Goal: Information Seeking & Learning: Learn about a topic

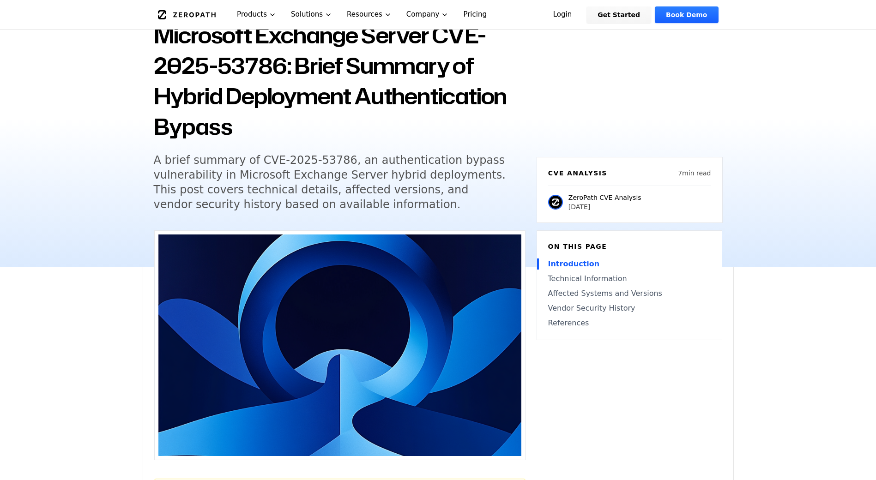
scroll to position [92, 0]
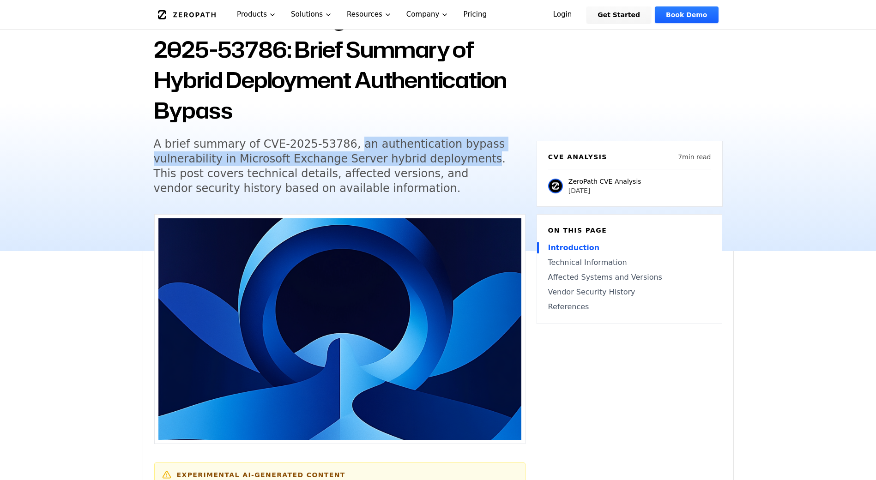
drag, startPoint x: 339, startPoint y: 143, endPoint x: 456, endPoint y: 159, distance: 118.4
click at [456, 159] on h5 "A brief summary of CVE-2025-53786, an authentication bypass vulnerability in Mi…" at bounding box center [331, 166] width 354 height 59
copy h5 "an authentication bypass vulnerability in Microsoft Exchange Server hybrid depl…"
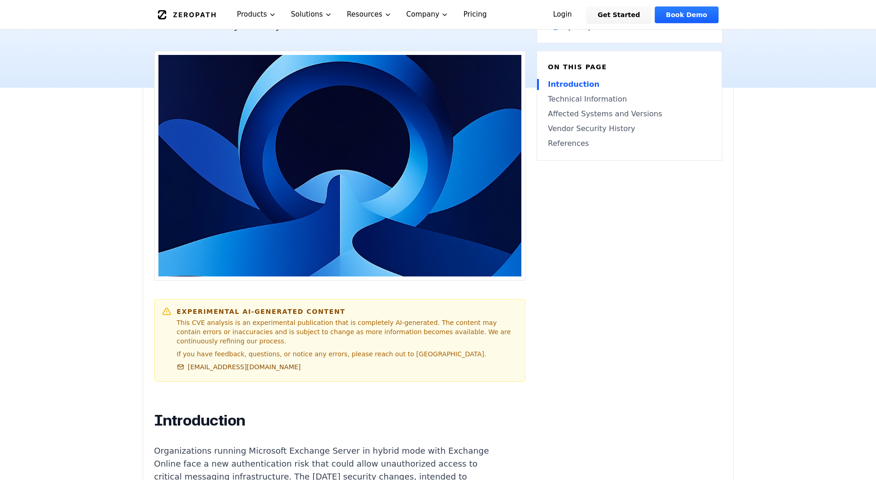
scroll to position [415, 0]
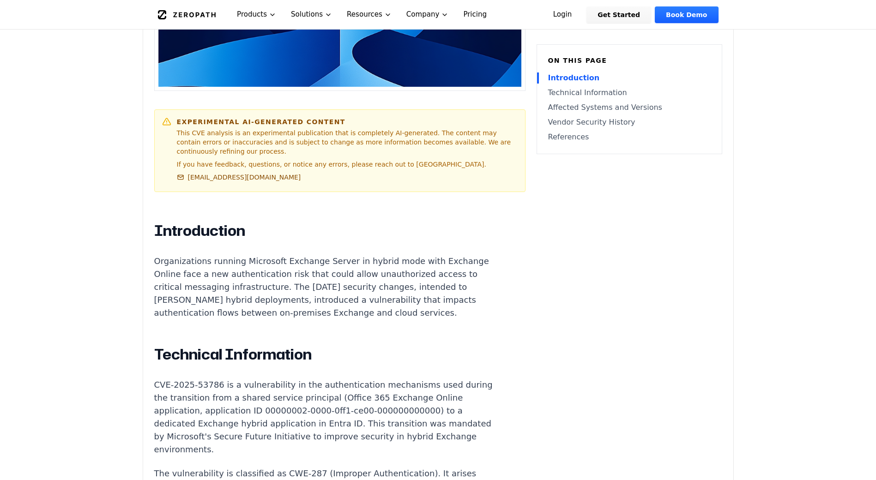
scroll to position [462, 0]
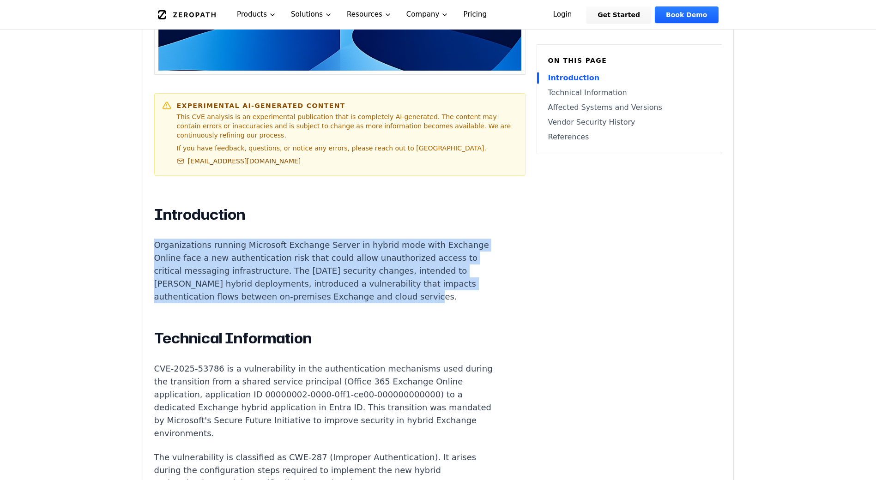
drag, startPoint x: 156, startPoint y: 234, endPoint x: 223, endPoint y: 296, distance: 90.5
copy p "Organizations running Microsoft Exchange Server in hybrid mode with Exchange On…"
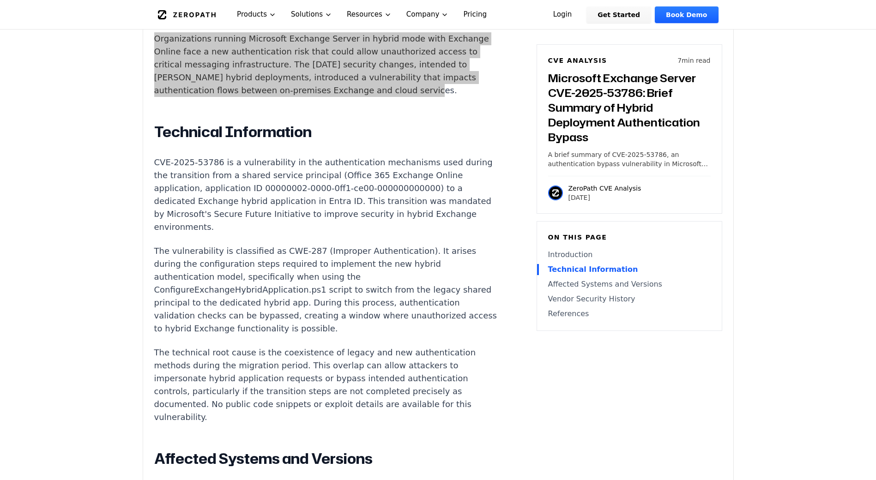
scroll to position [692, 0]
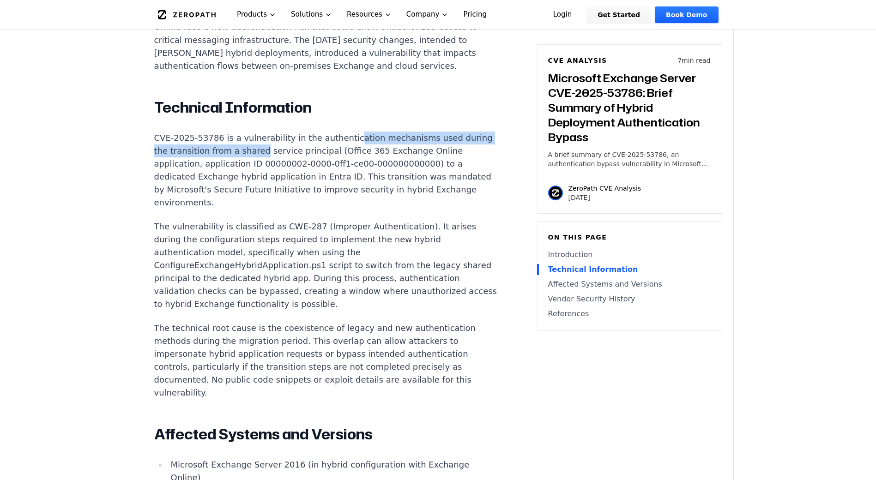
drag, startPoint x: 307, startPoint y: 147, endPoint x: 338, endPoint y: 146, distance: 30.9
click at [338, 146] on p "CVE-2025-53786 is a vulnerability in the authentication mechanisms used during …" at bounding box center [325, 171] width 343 height 78
drag, startPoint x: 338, startPoint y: 146, endPoint x: 339, endPoint y: 161, distance: 15.2
click at [341, 158] on p "CVE-2025-53786 is a vulnerability in the authentication mechanisms used during …" at bounding box center [325, 171] width 343 height 78
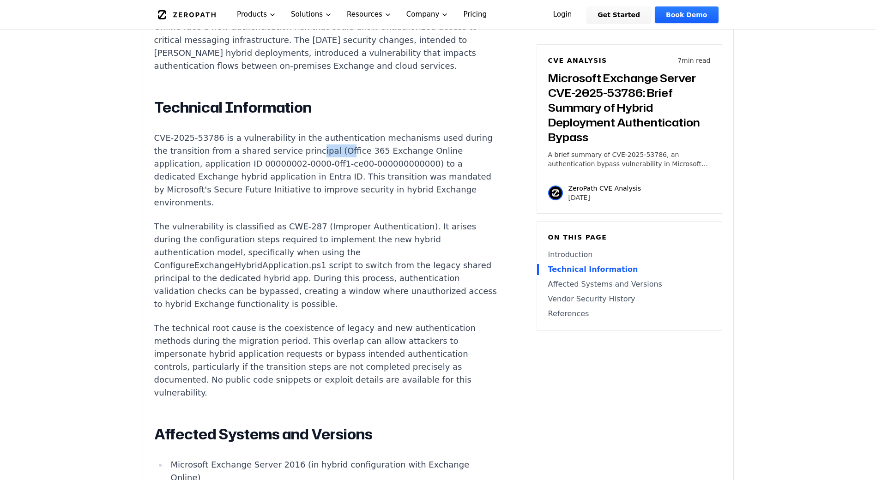
drag, startPoint x: 346, startPoint y: 160, endPoint x: 362, endPoint y: 161, distance: 15.7
click at [362, 161] on p "CVE-2025-53786 is a vulnerability in the authentication mechanisms used during …" at bounding box center [325, 171] width 343 height 78
drag, startPoint x: 362, startPoint y: 161, endPoint x: 329, endPoint y: 178, distance: 37.2
click at [335, 178] on p "CVE-2025-53786 is a vulnerability in the authentication mechanisms used during …" at bounding box center [325, 171] width 343 height 78
drag, startPoint x: 214, startPoint y: 185, endPoint x: 271, endPoint y: 183, distance: 57.2
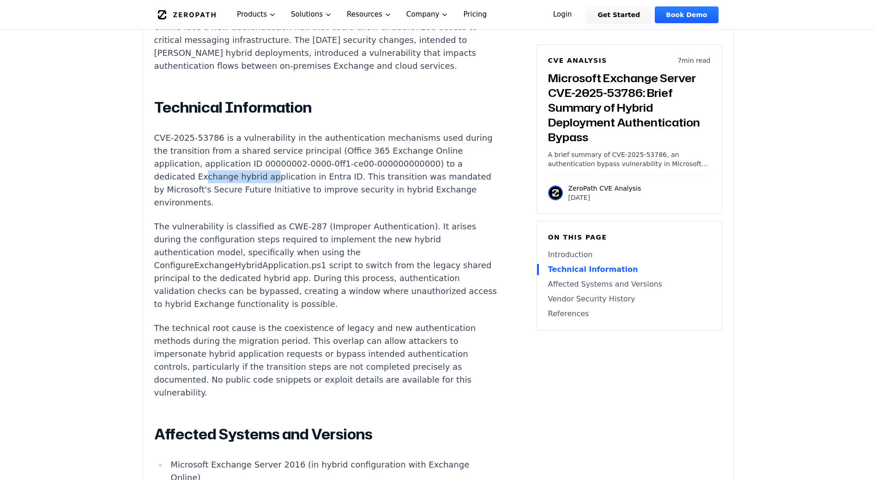
click at [271, 183] on p "CVE-2025-53786 is a vulnerability in the authentication mechanisms used during …" at bounding box center [325, 171] width 343 height 78
drag, startPoint x: 271, startPoint y: 183, endPoint x: 294, endPoint y: 209, distance: 34.6
click at [294, 209] on p "CVE-2025-53786 is a vulnerability in the authentication mechanisms used during …" at bounding box center [325, 171] width 343 height 78
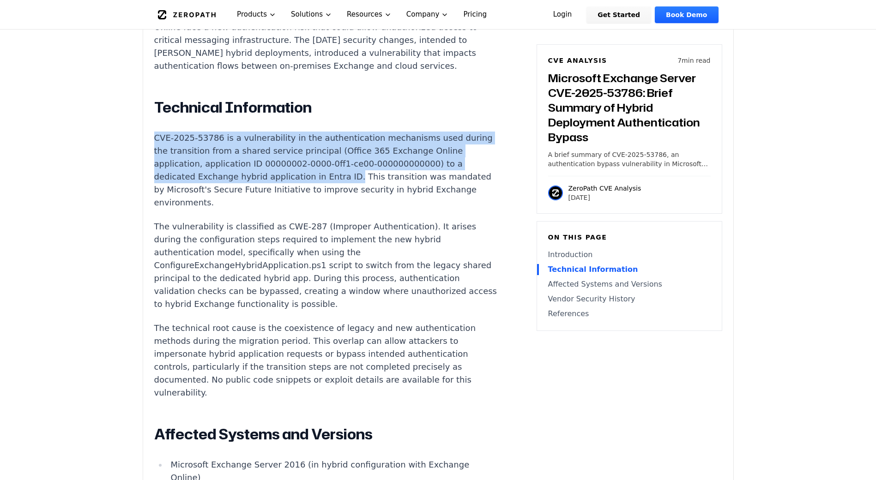
drag, startPoint x: 153, startPoint y: 141, endPoint x: 344, endPoint y: 178, distance: 194.6
click at [344, 178] on div "Experimental AI-Generated Content This CVE analysis is an experimental publicat…" at bounding box center [438, 287] width 590 height 1346
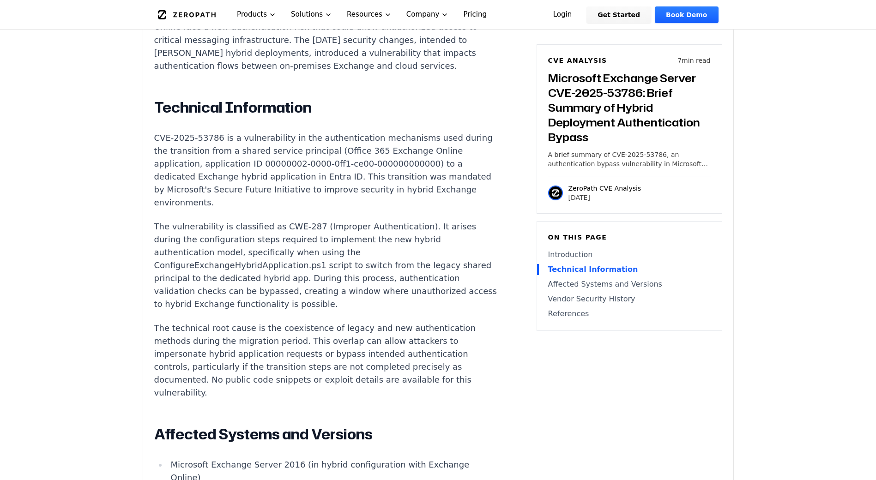
drag, startPoint x: 344, startPoint y: 178, endPoint x: 329, endPoint y: 217, distance: 41.8
click at [329, 217] on div "Introduction Organizations running Microsoft Exchange Server in hybrid mode wit…" at bounding box center [325, 446] width 343 height 943
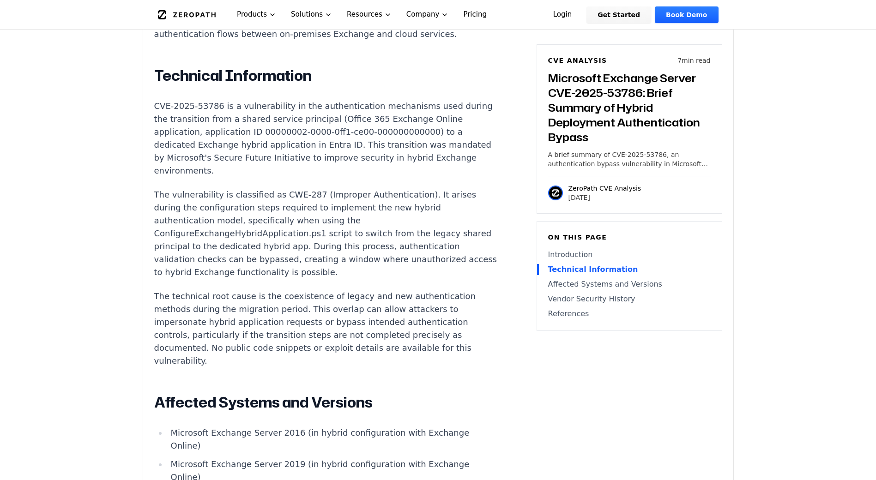
scroll to position [738, 0]
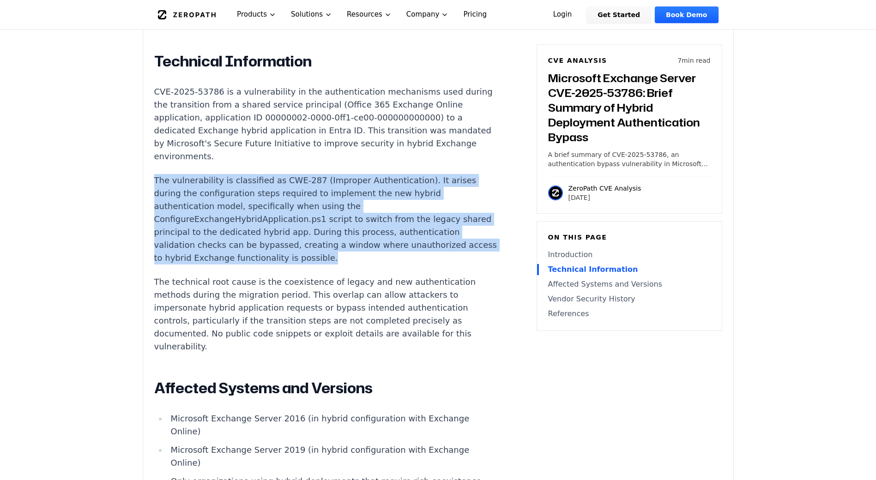
drag, startPoint x: 154, startPoint y: 179, endPoint x: 402, endPoint y: 262, distance: 262.0
click at [400, 261] on p "The vulnerability is classified as CWE-287 (Improper Authentication). It arises…" at bounding box center [325, 219] width 343 height 90
copy p "The vulnerability is classified as CWE-287 (Improper Authentication). It arises…"
click at [288, 214] on p "The vulnerability is classified as CWE-287 (Improper Authentication). It arises…" at bounding box center [325, 219] width 343 height 90
